Goal: Task Accomplishment & Management: Manage account settings

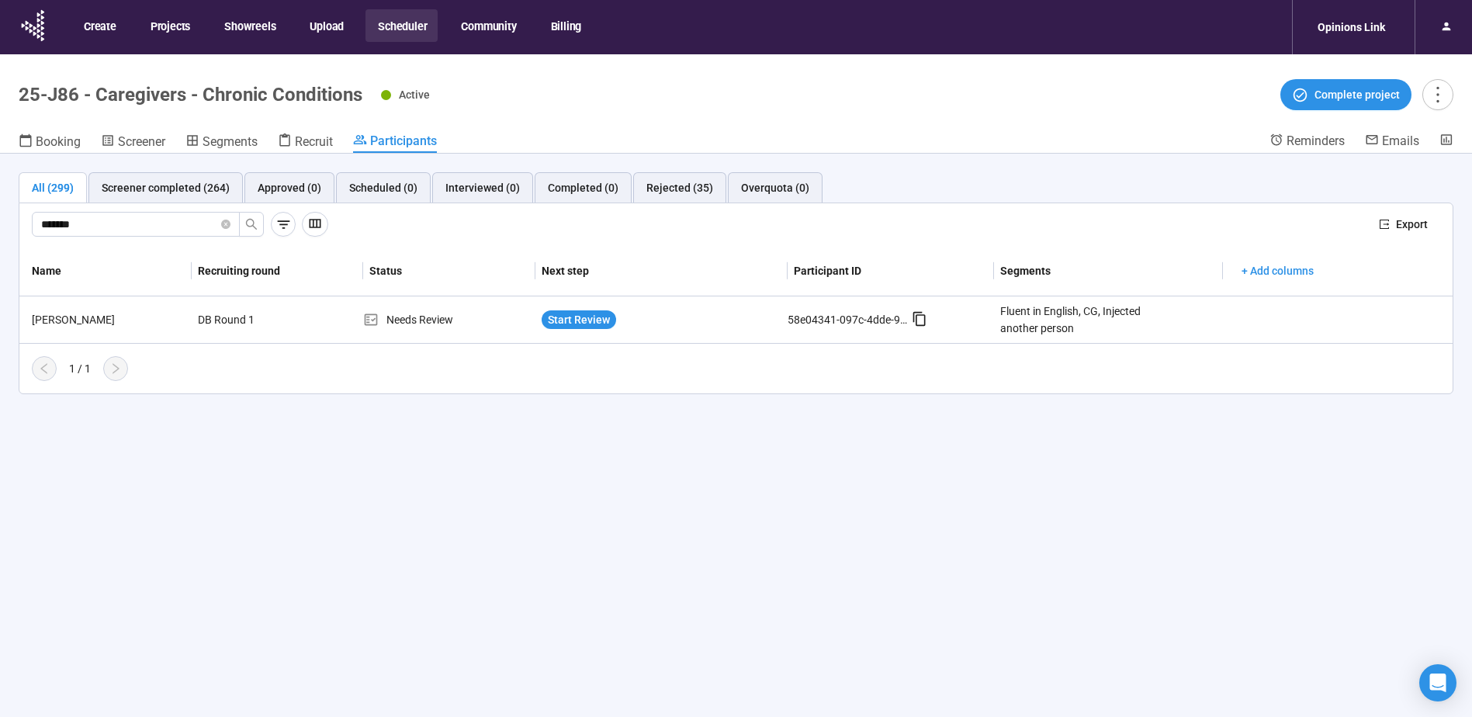
click at [404, 18] on button "Scheduler" at bounding box center [402, 25] width 72 height 33
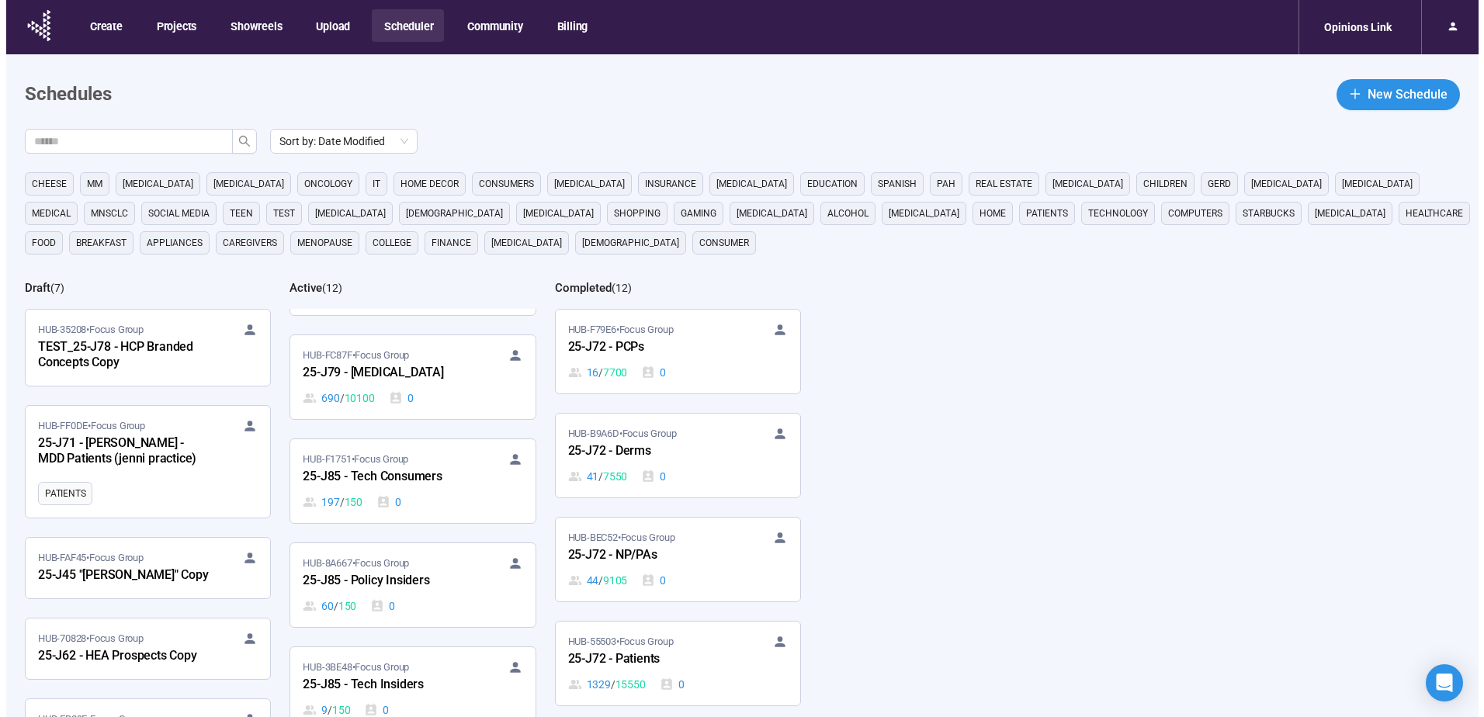
scroll to position [233, 0]
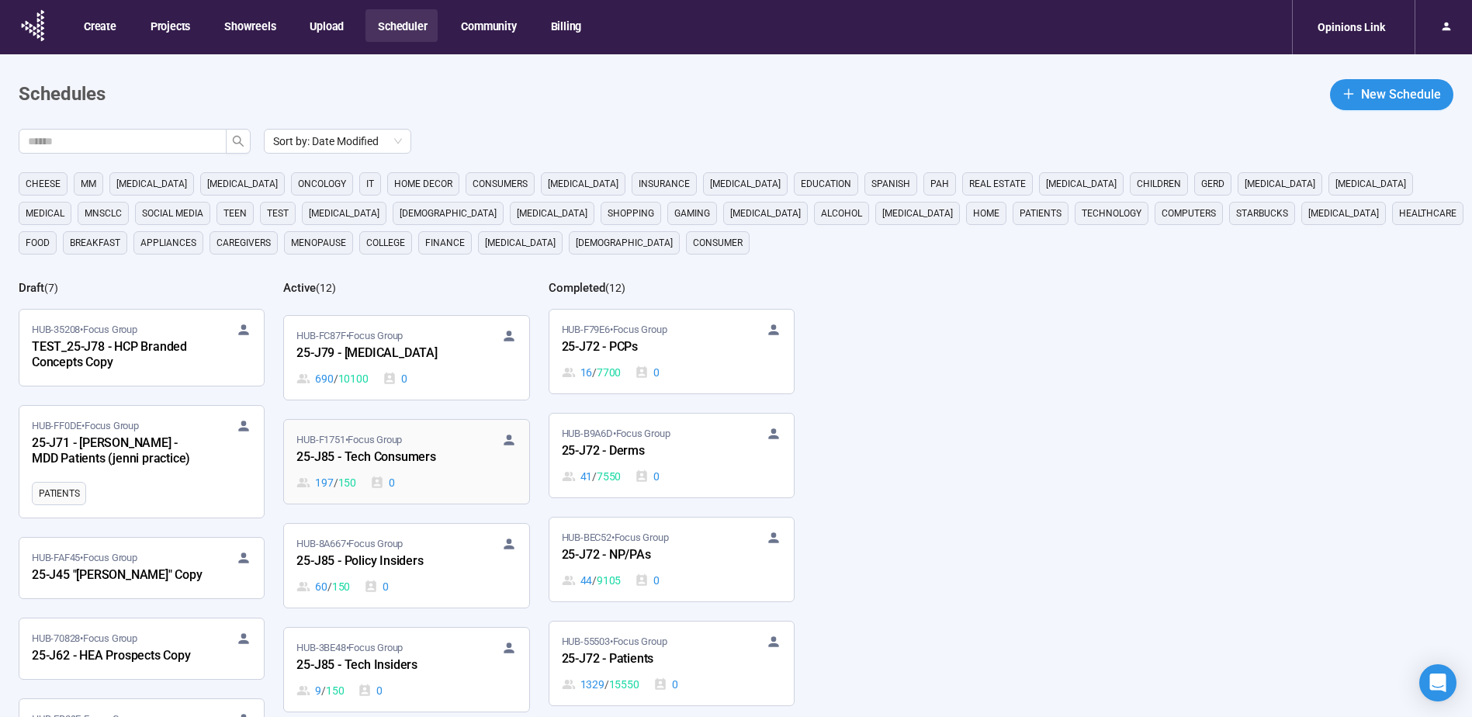
click at [422, 458] on div "25-J85 - Tech Consumers" at bounding box center [381, 458] width 171 height 20
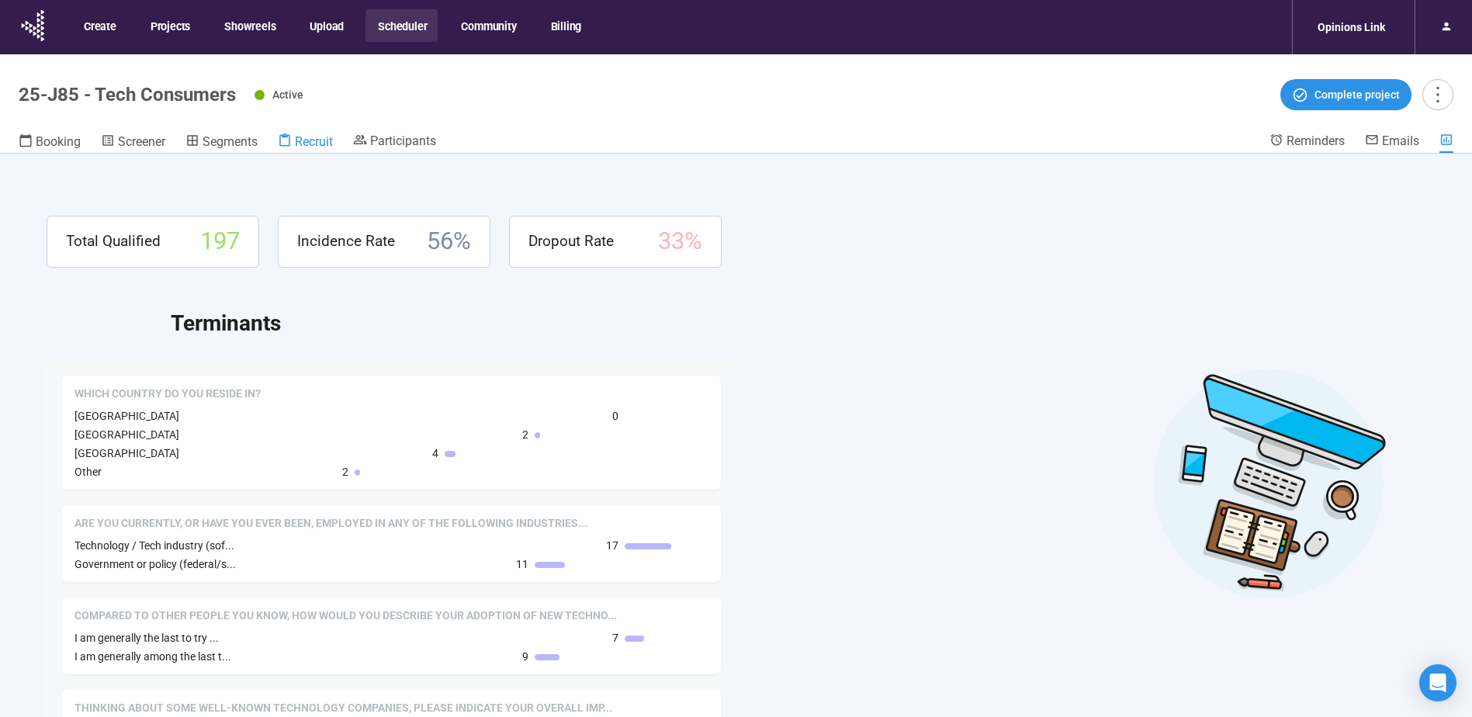
click at [312, 140] on span "Recruit" at bounding box center [314, 141] width 38 height 15
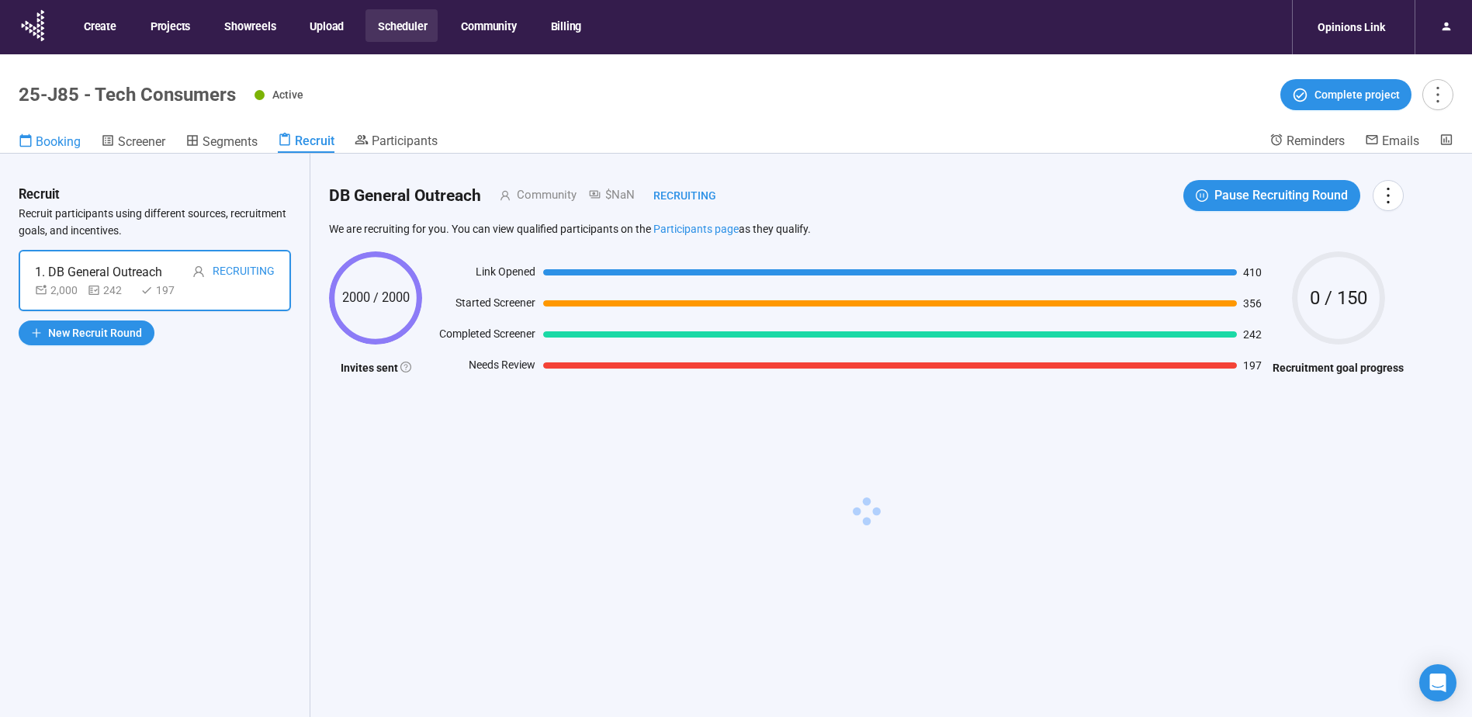
click at [40, 142] on span "Booking" at bounding box center [58, 141] width 45 height 15
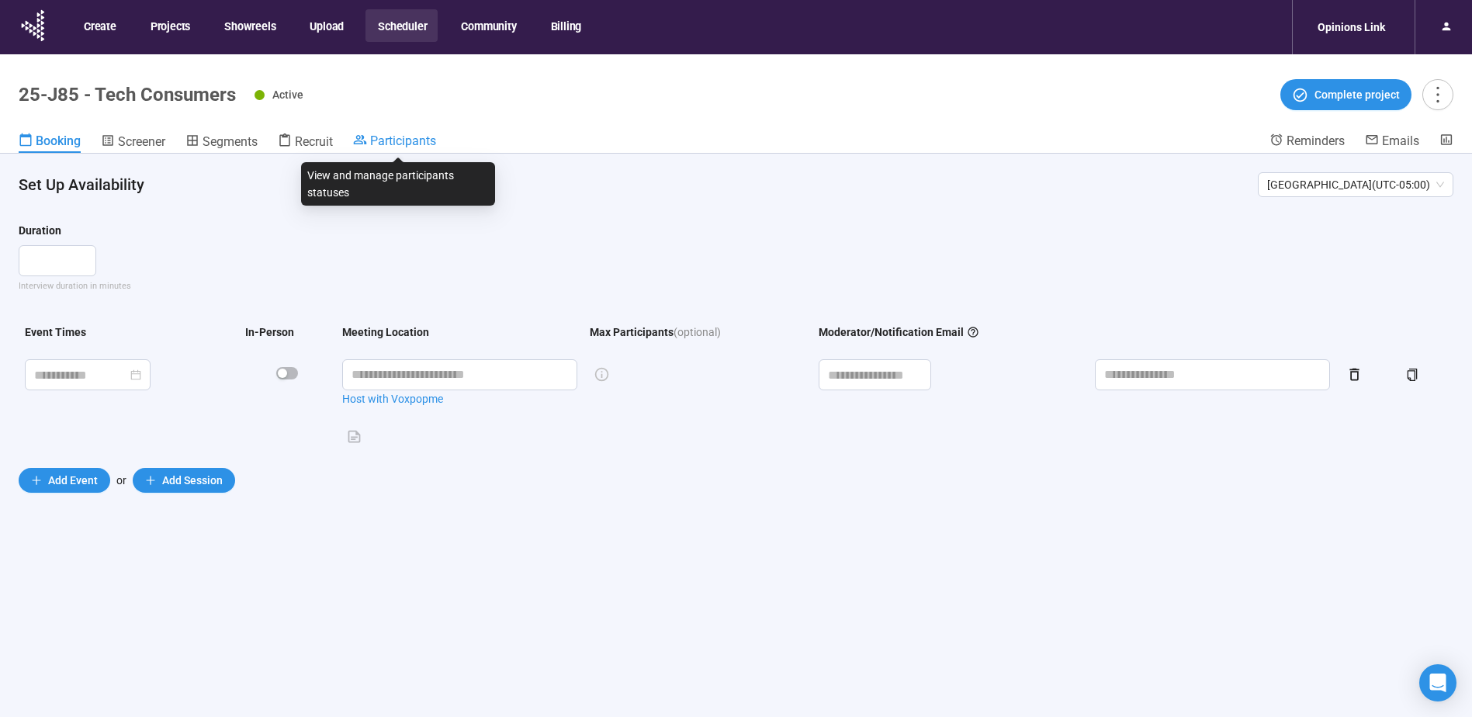
click at [412, 136] on span "Participants" at bounding box center [403, 140] width 66 height 15
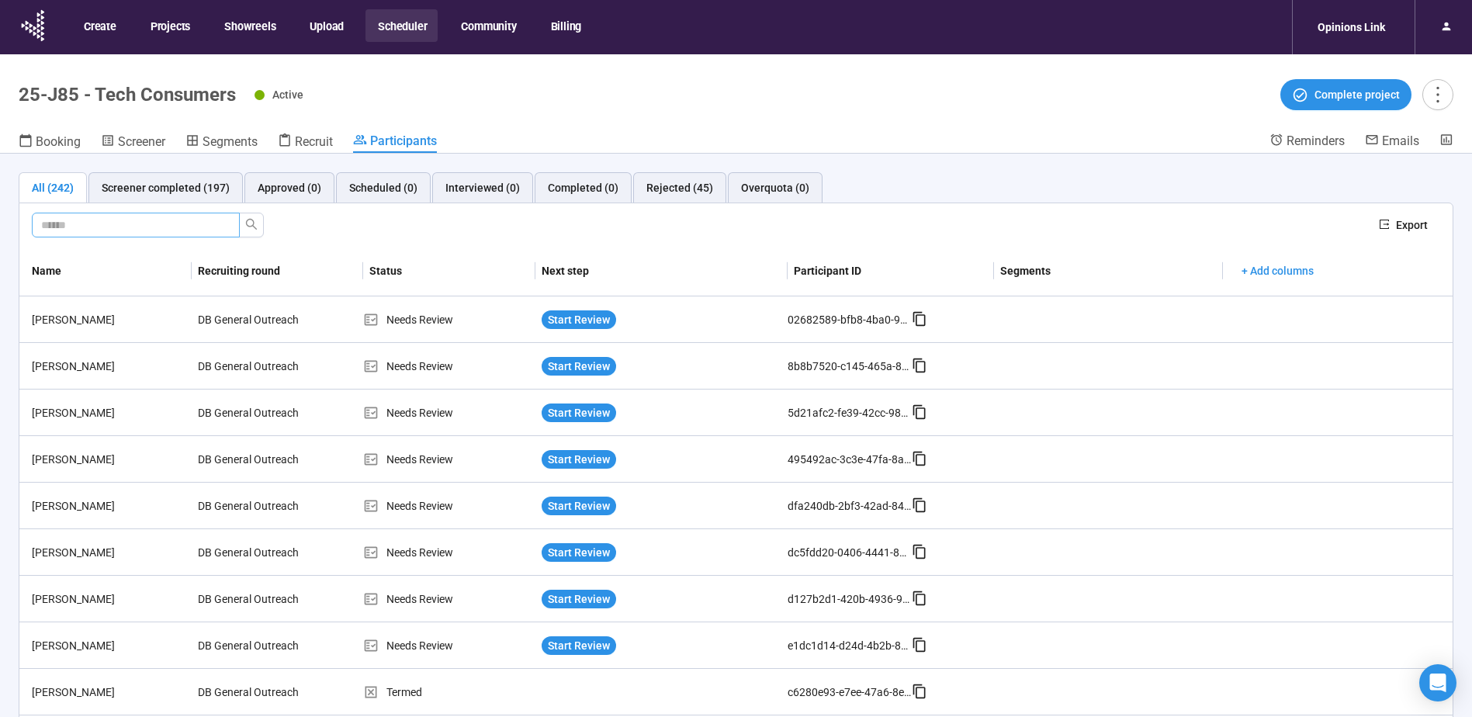
click at [137, 225] on input "text" at bounding box center [129, 225] width 177 height 17
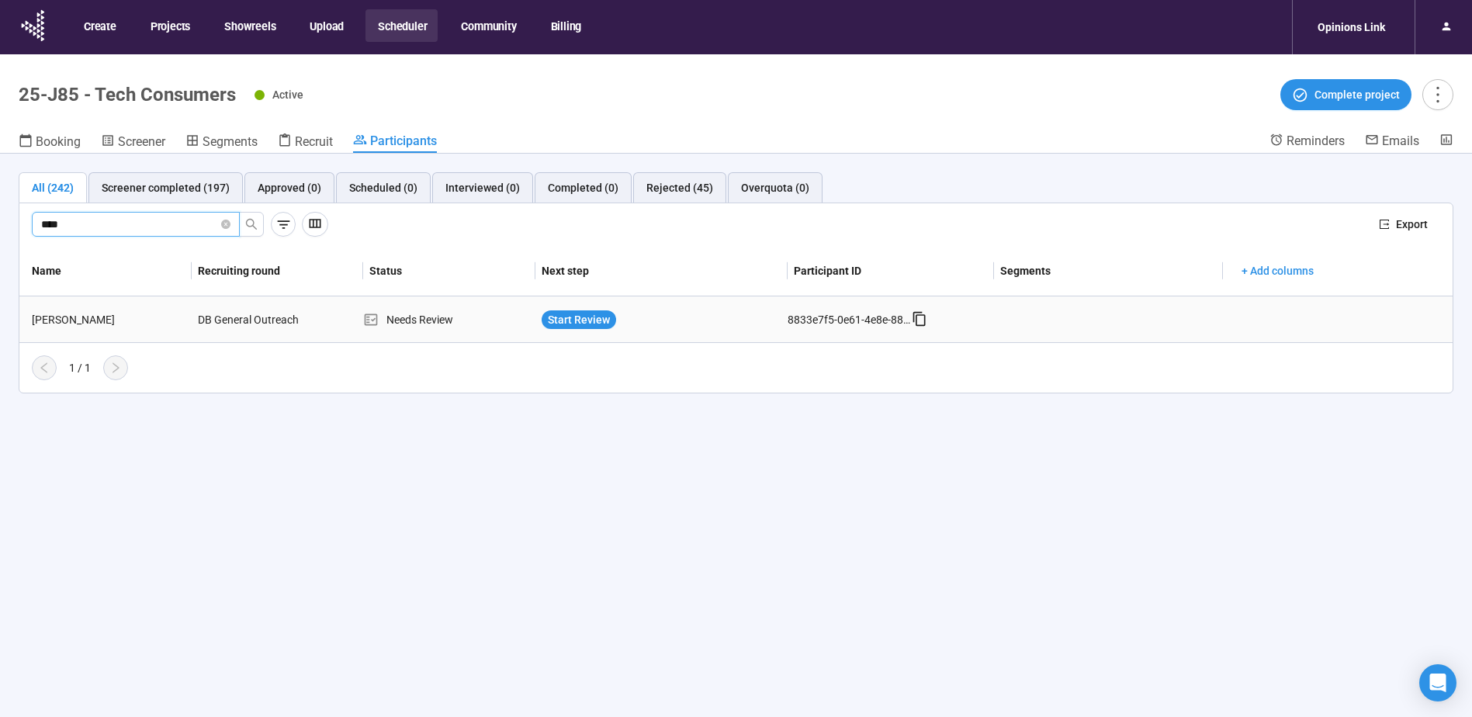
click at [88, 320] on div "[PERSON_NAME]" at bounding box center [109, 319] width 166 height 17
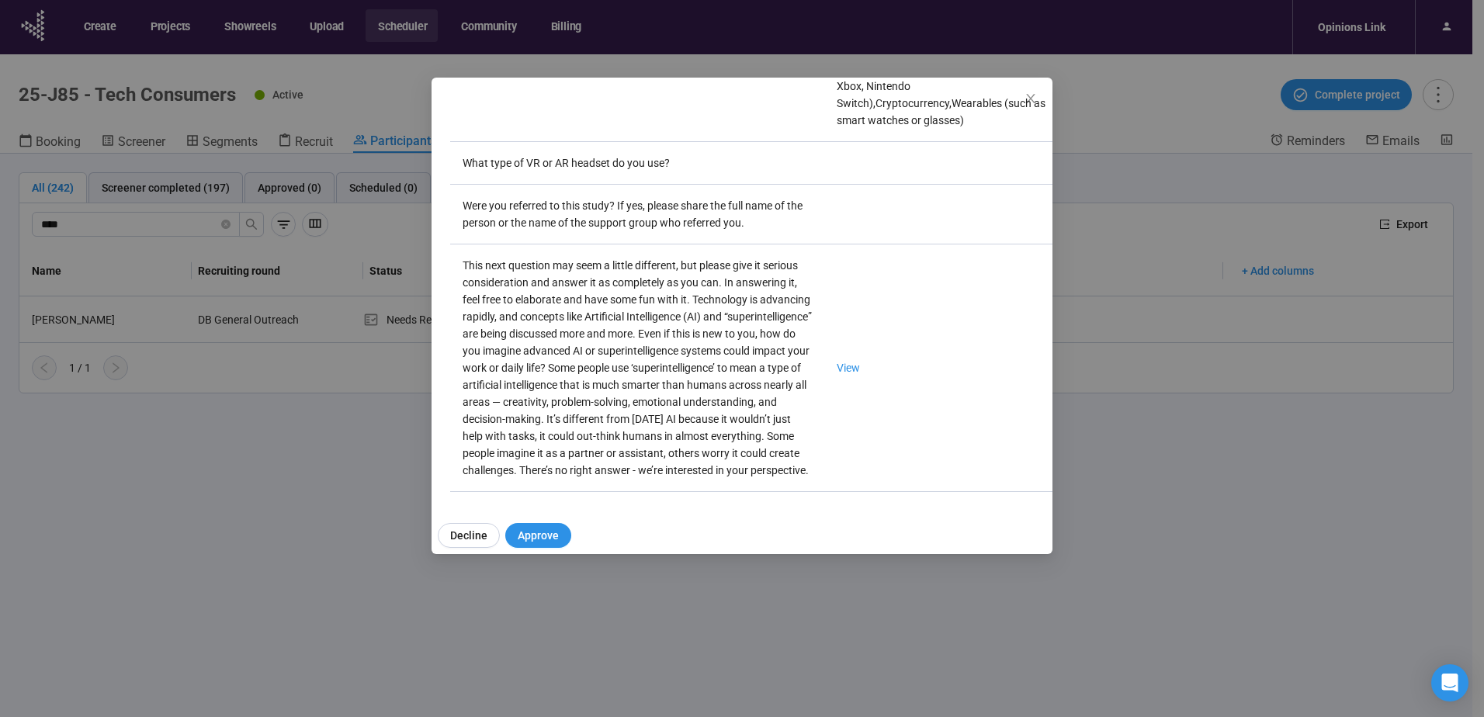
scroll to position [2785, 0]
click at [837, 362] on link "View" at bounding box center [848, 368] width 23 height 12
click at [1031, 95] on icon "close" at bounding box center [1031, 98] width 12 height 12
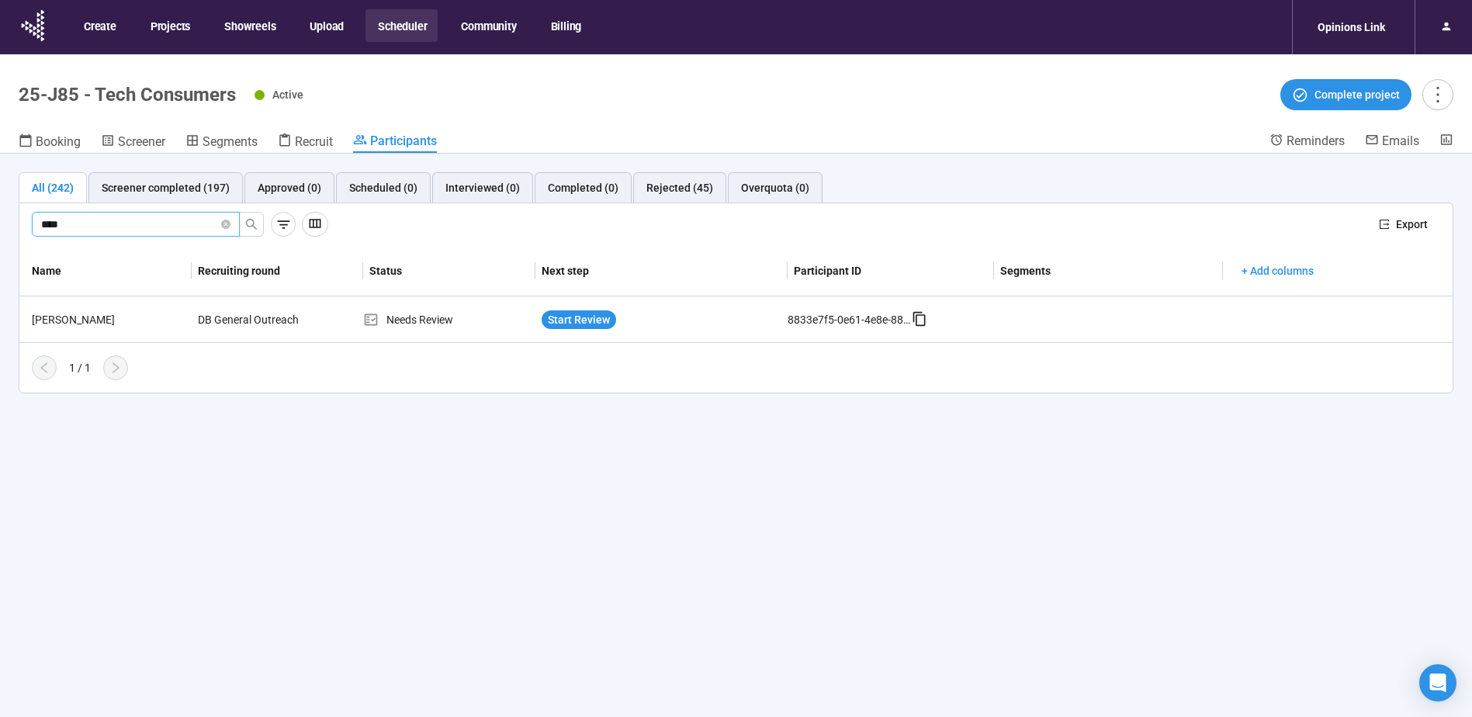
drag, startPoint x: 112, startPoint y: 220, endPoint x: -192, endPoint y: 220, distance: 304.3
click at [0, 220] on html "Create Projects Showreels Upload Scheduler Community Billing Opinions Link 25-J…" at bounding box center [736, 386] width 1472 height 772
click at [81, 315] on div "[PERSON_NAME]" at bounding box center [109, 319] width 166 height 17
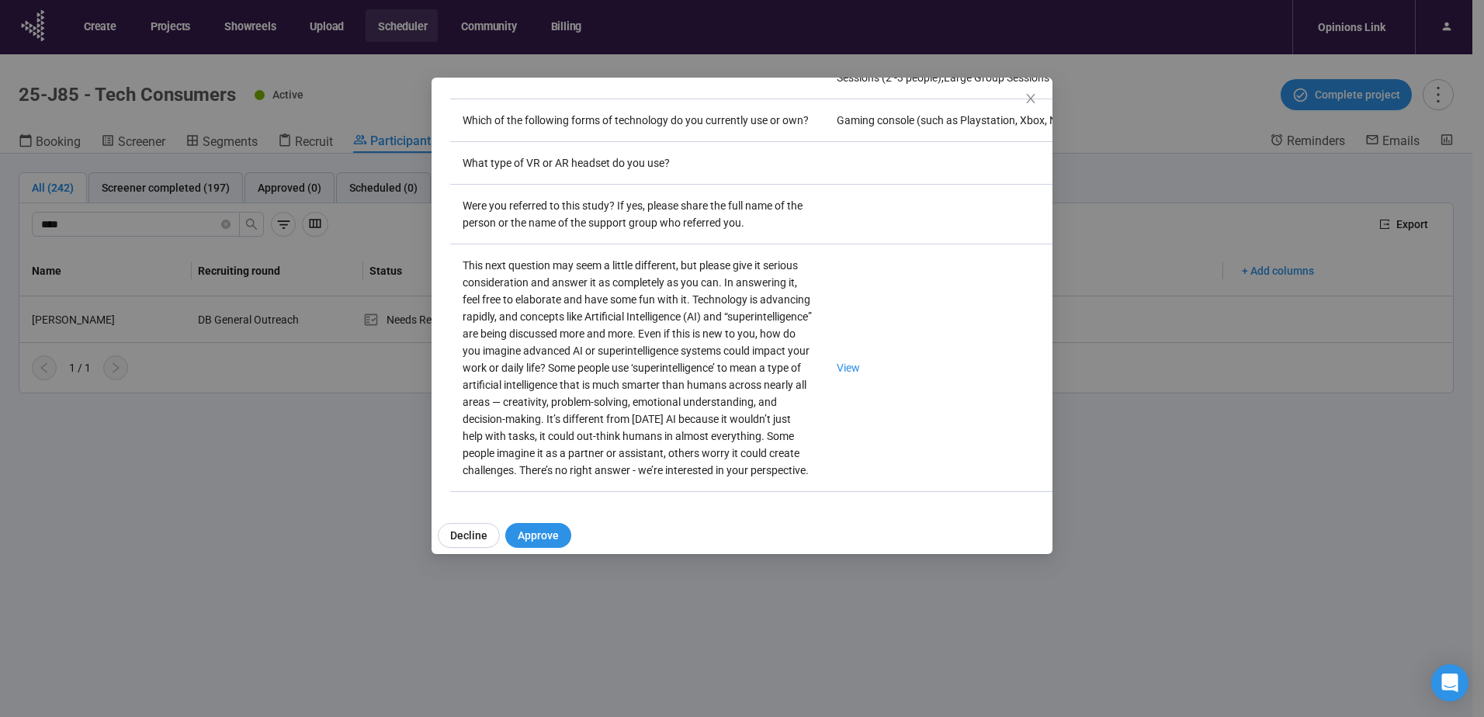
scroll to position [2768, 0]
click at [837, 362] on link "View" at bounding box center [848, 368] width 23 height 12
drag, startPoint x: 1033, startPoint y: 98, endPoint x: 1019, endPoint y: 101, distance: 14.3
click at [1032, 98] on icon "close" at bounding box center [1031, 98] width 12 height 12
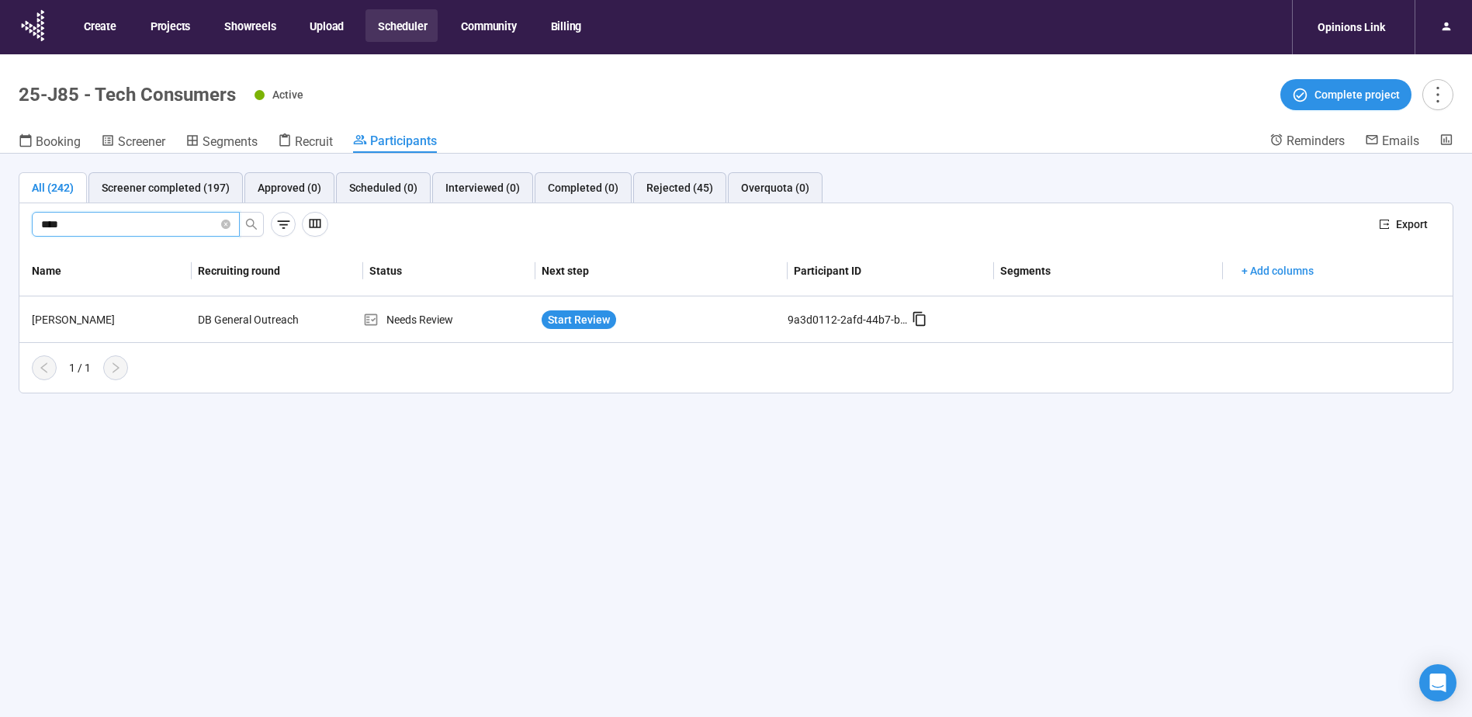
drag, startPoint x: 119, startPoint y: 220, endPoint x: -24, endPoint y: 220, distance: 142.8
click at [0, 220] on html "Create Projects Showreels Upload Scheduler Community Billing Opinions Link 25-J…" at bounding box center [736, 386] width 1472 height 772
type input "****"
click at [87, 316] on div "[PERSON_NAME]" at bounding box center [109, 319] width 166 height 17
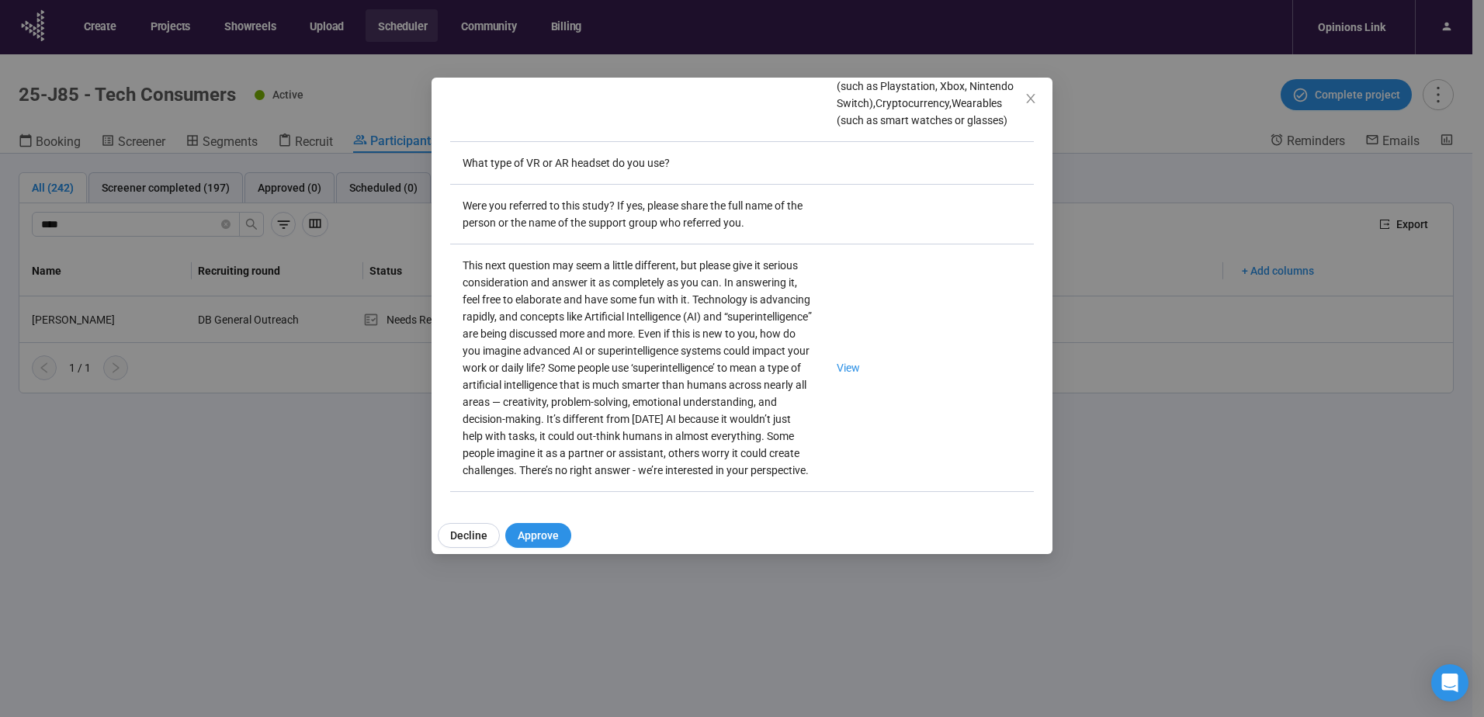
scroll to position [2819, 0]
click at [837, 362] on link "View" at bounding box center [848, 368] width 23 height 12
